Goal: Task Accomplishment & Management: Manage account settings

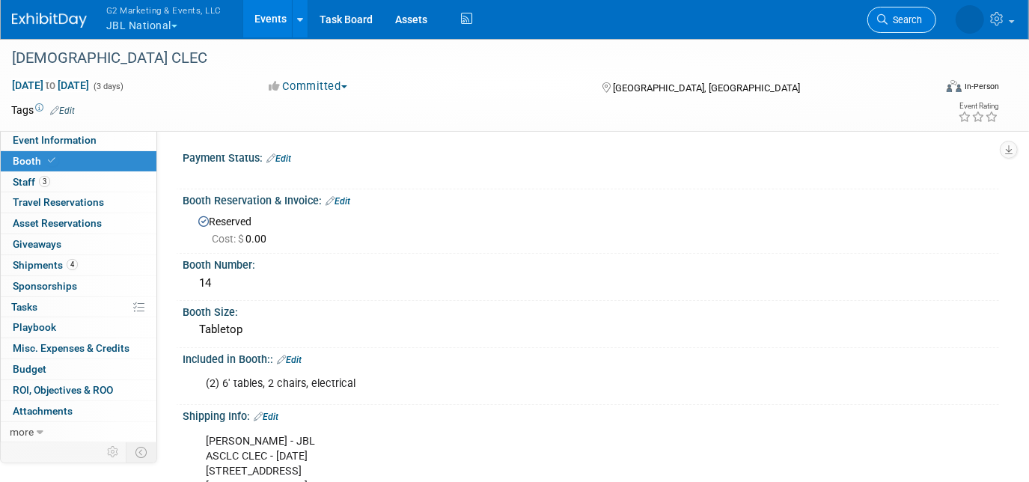
click at [911, 13] on link "Search" at bounding box center [901, 20] width 69 height 26
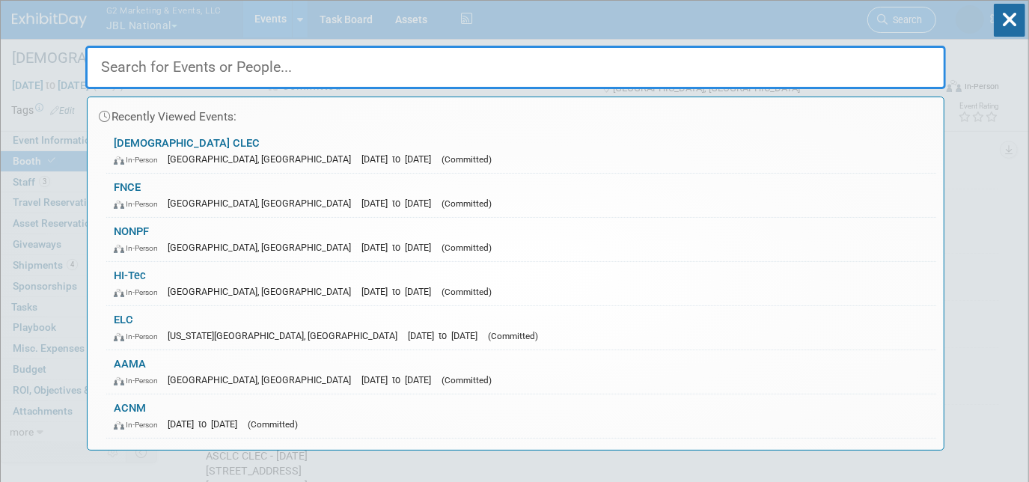
paste input "NEAFC"
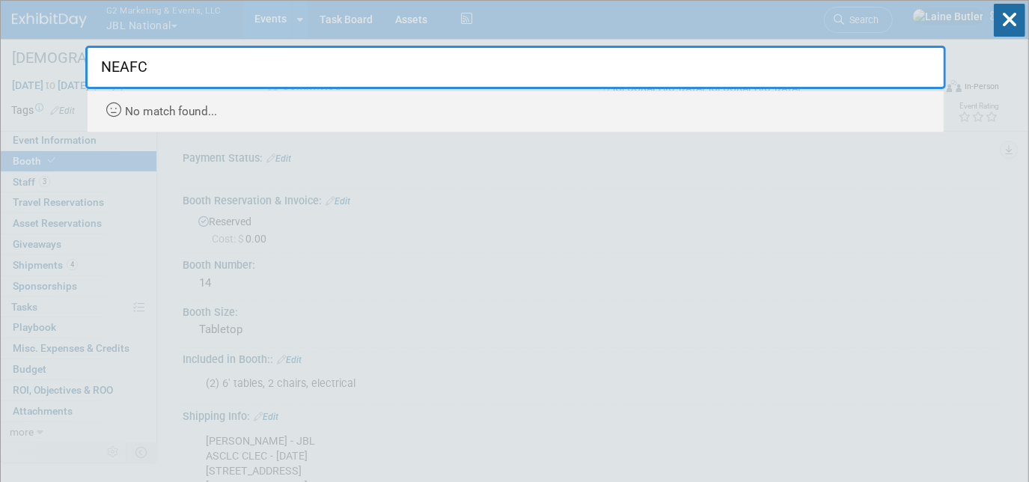
type input "NEAFC"
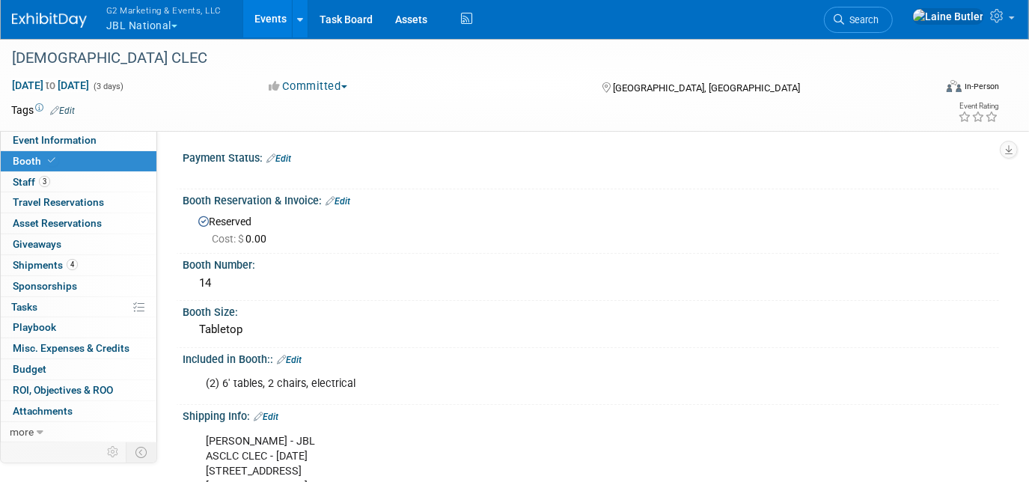
click at [121, 22] on button "G2 Marketing & Events, LLC JBL National" at bounding box center [172, 19] width 135 height 39
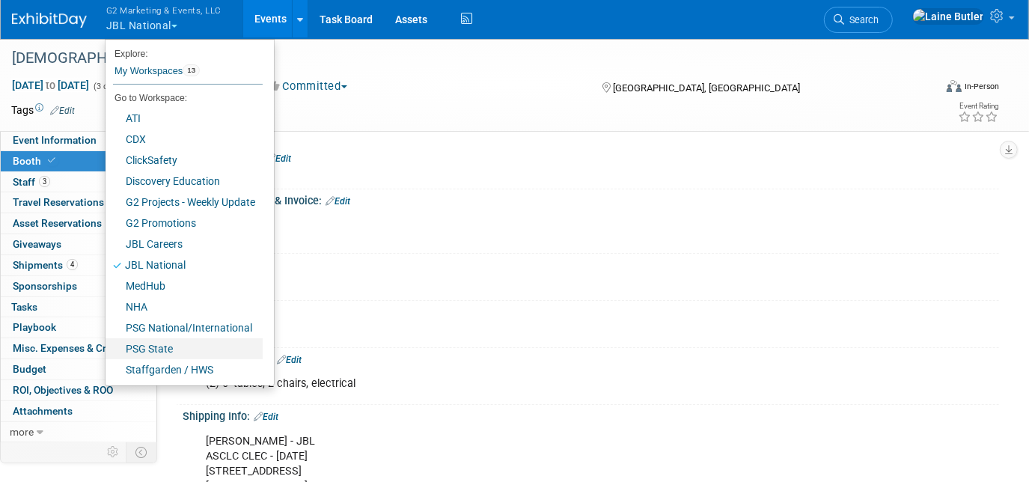
click at [224, 355] on link "PSG State" at bounding box center [184, 348] width 157 height 21
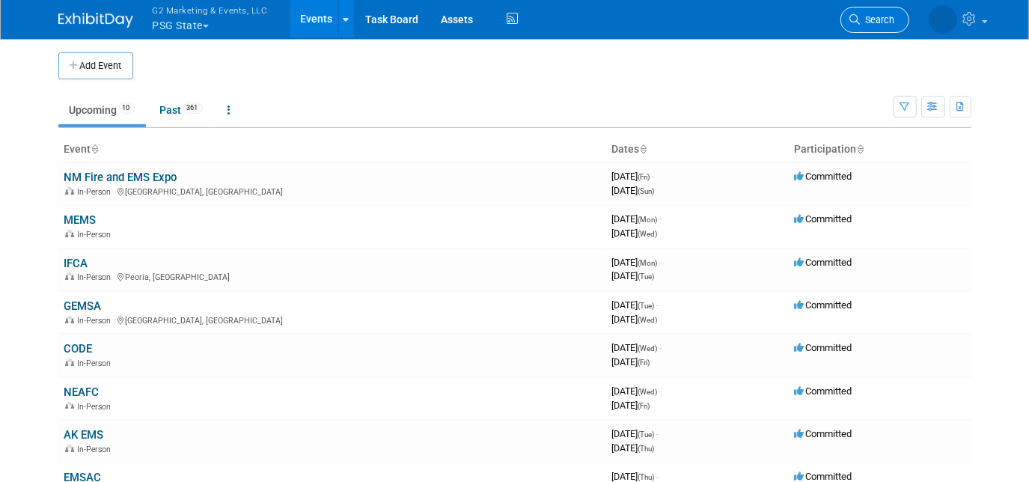
click at [872, 18] on span "Search" at bounding box center [878, 19] width 34 height 11
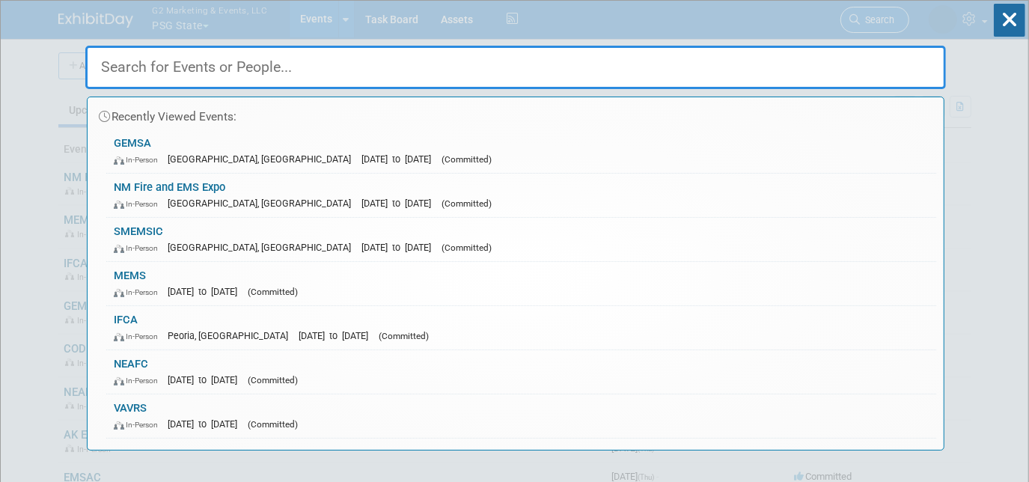
paste input "NEAFC"
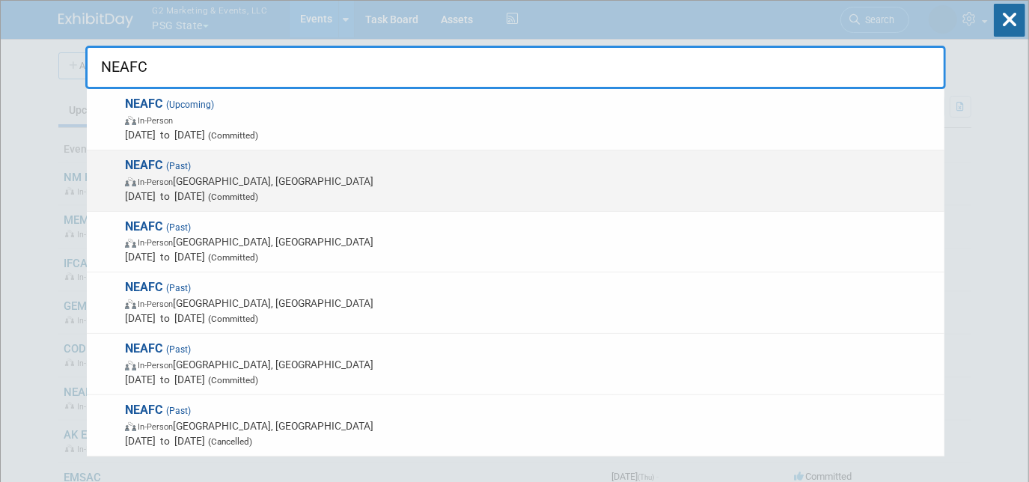
type input "NEAFC"
click at [476, 174] on span "In-Person Montville, CT" at bounding box center [531, 181] width 812 height 15
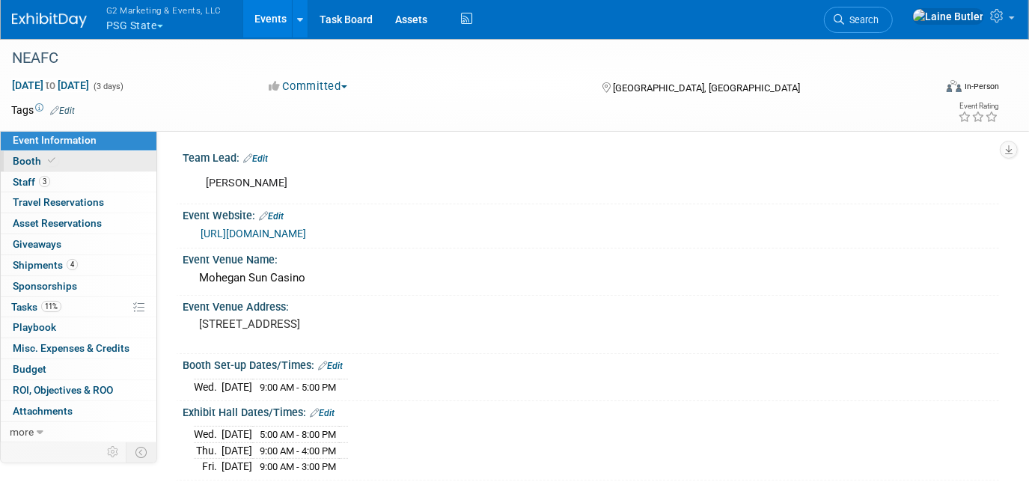
click at [24, 157] on span "Booth" at bounding box center [36, 161] width 46 height 12
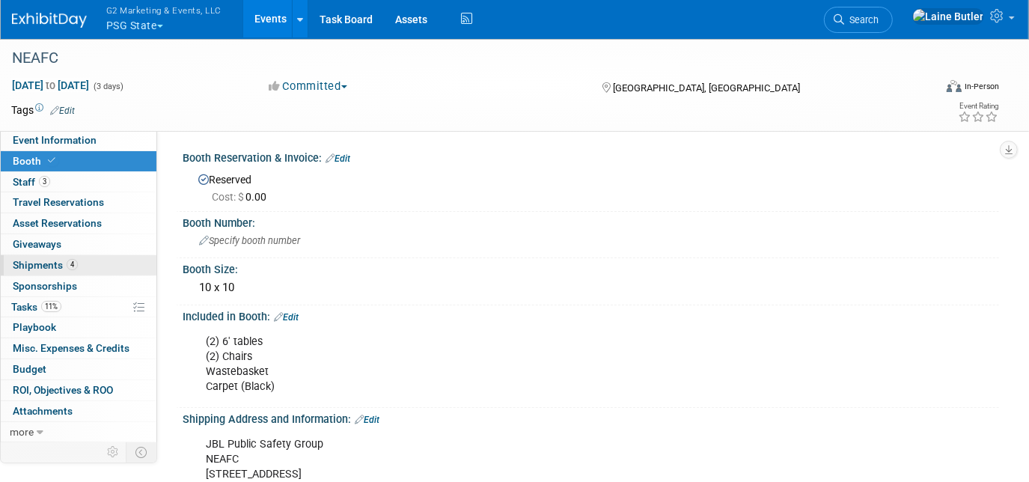
click at [47, 260] on span "Shipments 4" at bounding box center [45, 265] width 65 height 12
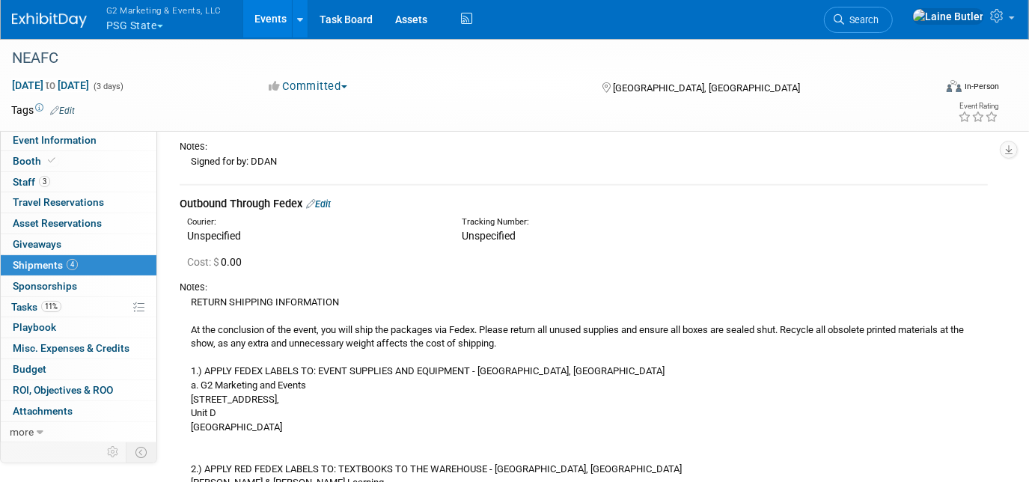
scroll to position [671, 0]
click at [34, 30] on div "G2 Marketing & Events, LLC PSG State Explore: My Workspaces 13 Go to Workspace:…" at bounding box center [505, 19] width 986 height 39
click at [22, 31] on div "G2 Marketing & Events, LLC PSG State Explore: My Workspaces 13 Go to Workspace:…" at bounding box center [505, 19] width 986 height 39
click at [19, 18] on img at bounding box center [49, 20] width 75 height 15
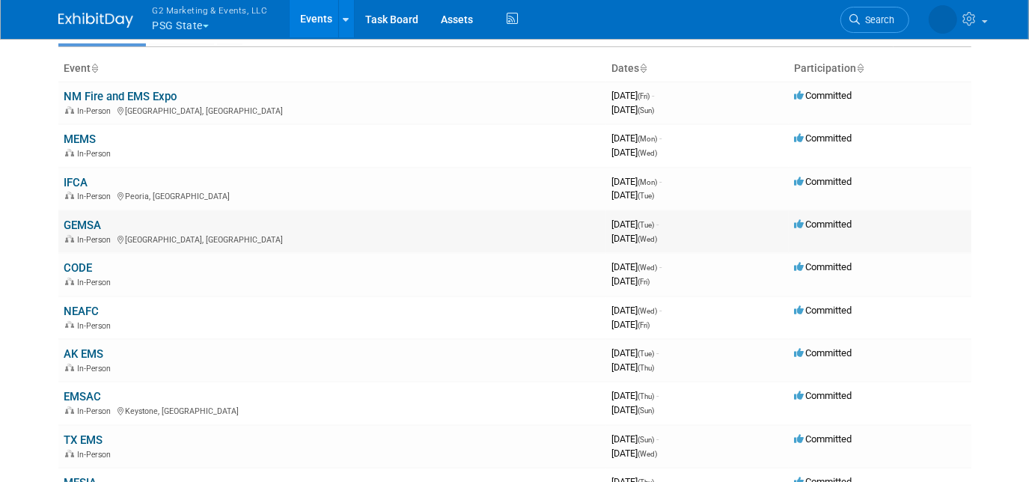
scroll to position [7, 0]
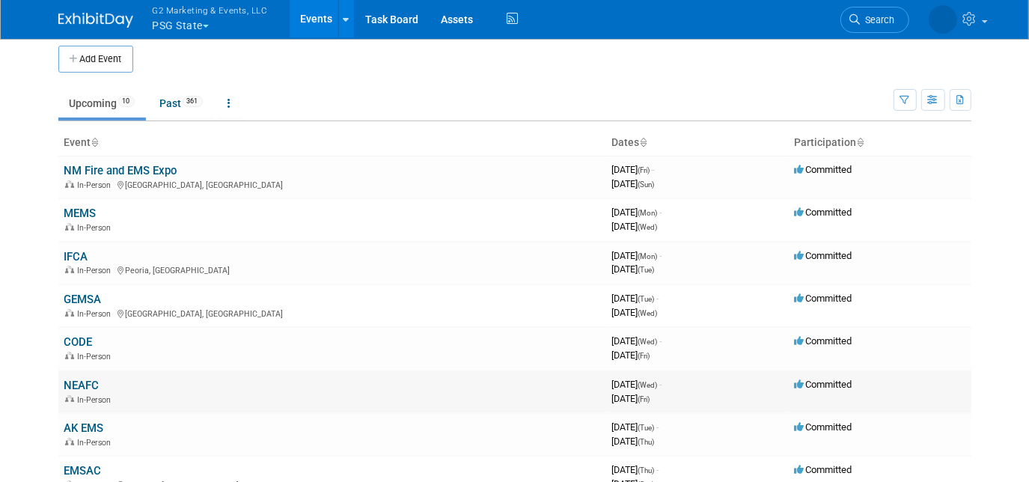
click at [75, 382] on link "NEAFC" at bounding box center [81, 385] width 35 height 13
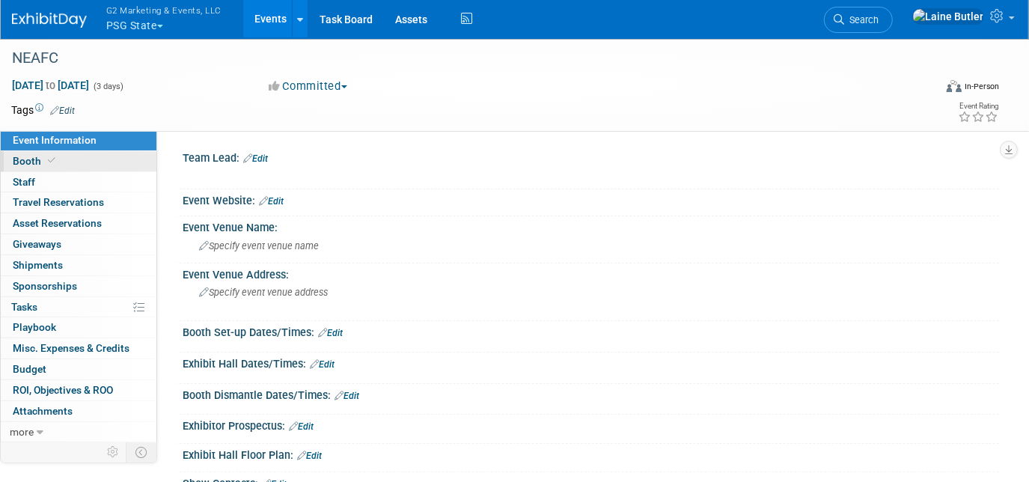
click at [70, 153] on link "Booth" at bounding box center [79, 161] width 156 height 20
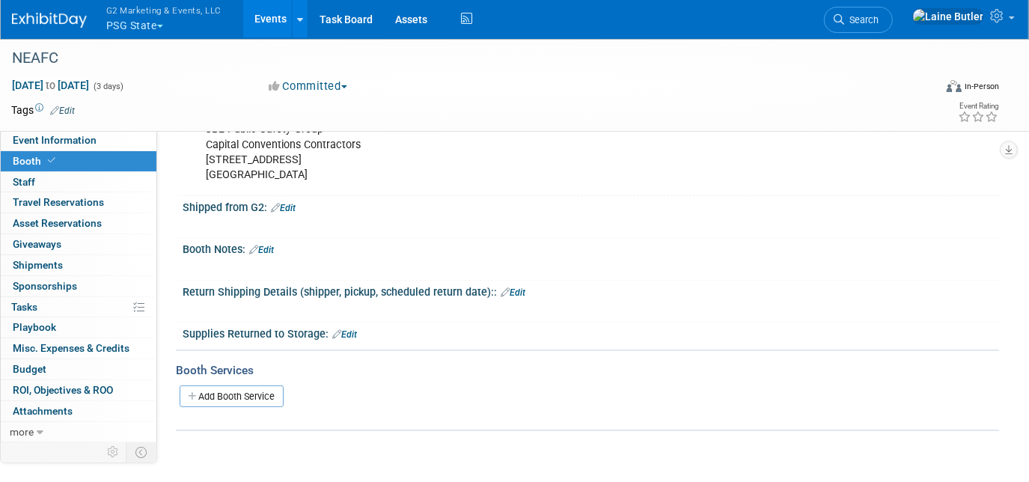
scroll to position [269, 0]
click at [290, 204] on link "Edit" at bounding box center [283, 208] width 25 height 10
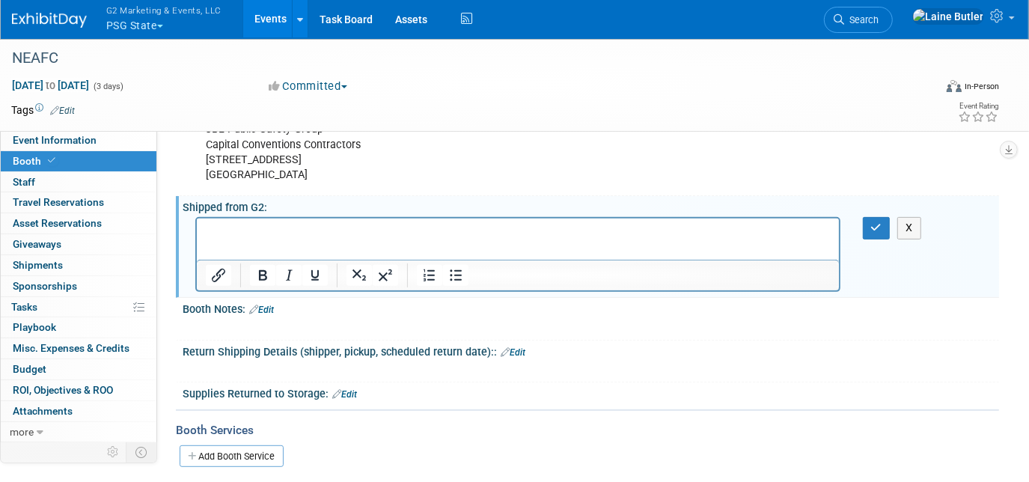
scroll to position [0, 0]
paste body "Rich Text Area. Press ALT-0 for help."
click at [338, 229] on p "PSG Pens" at bounding box center [517, 231] width 625 height 15
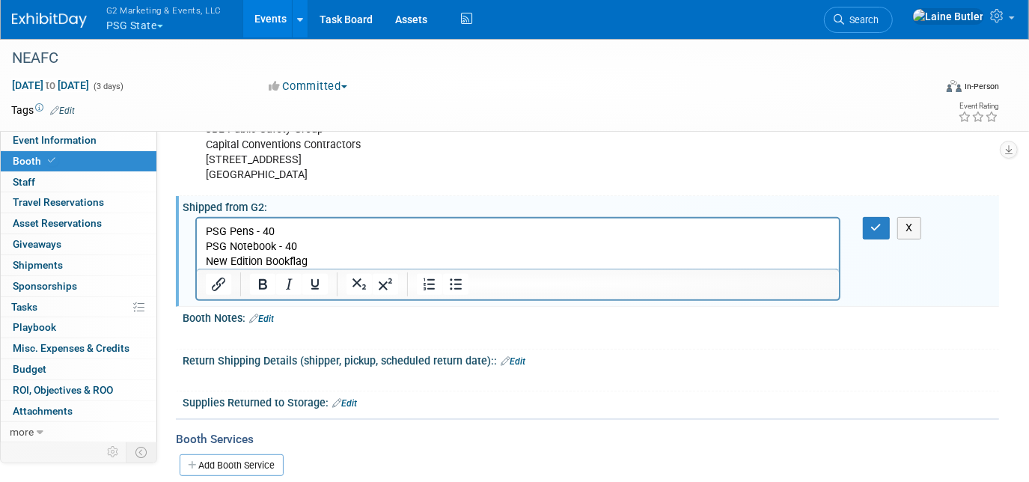
click at [306, 259] on p "New Edition Bookflag" at bounding box center [517, 261] width 625 height 15
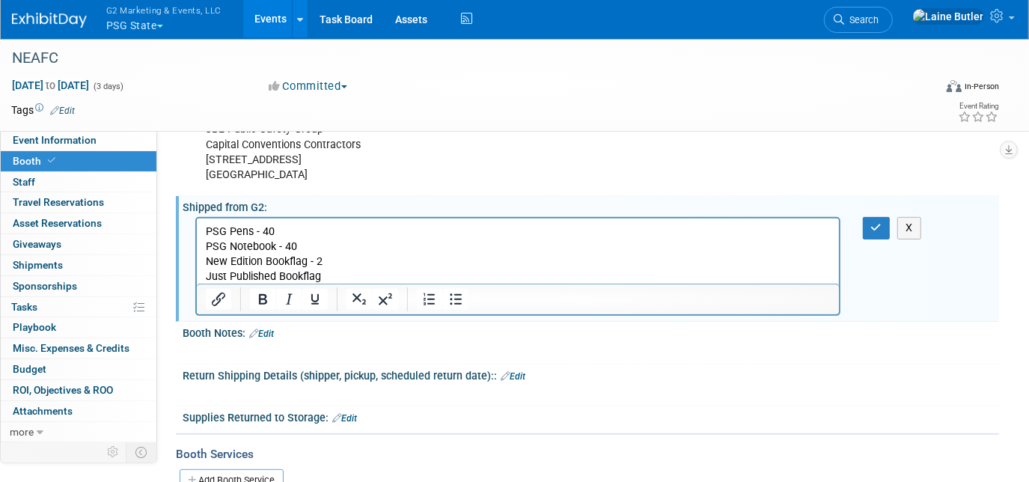
click at [334, 280] on p "Just Published Bookflag" at bounding box center [517, 276] width 625 height 15
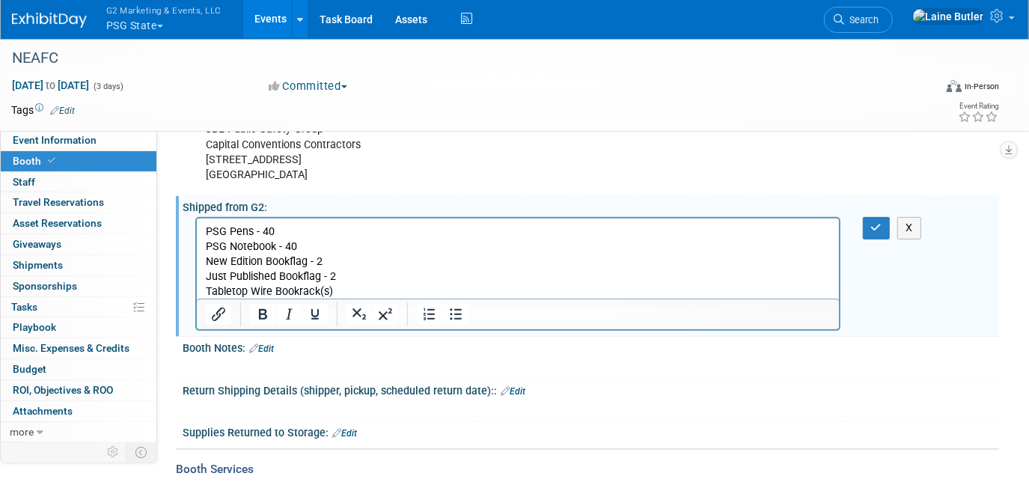
click at [352, 289] on p "Tabletop Wire Bookrack(s)" at bounding box center [517, 291] width 625 height 15
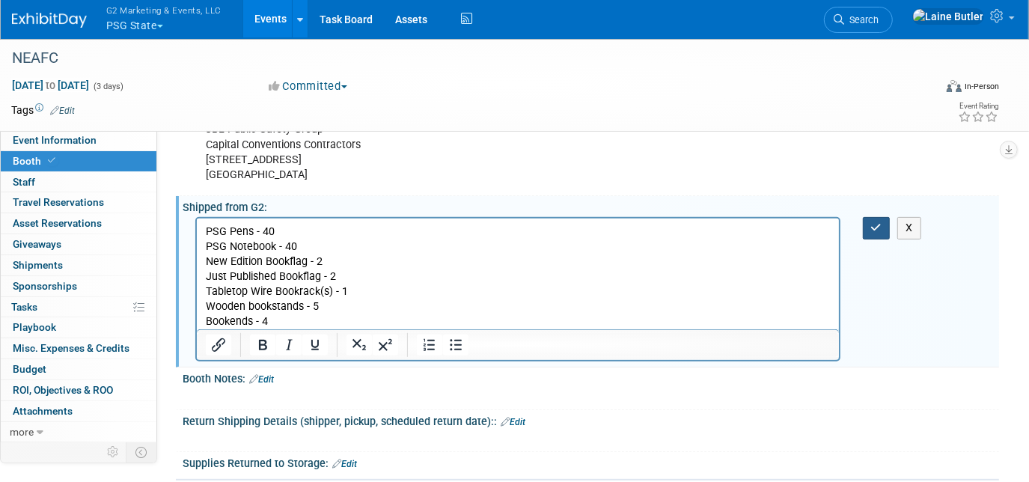
click at [886, 225] on button "button" at bounding box center [877, 228] width 28 height 22
